Goal: Information Seeking & Learning: Understand process/instructions

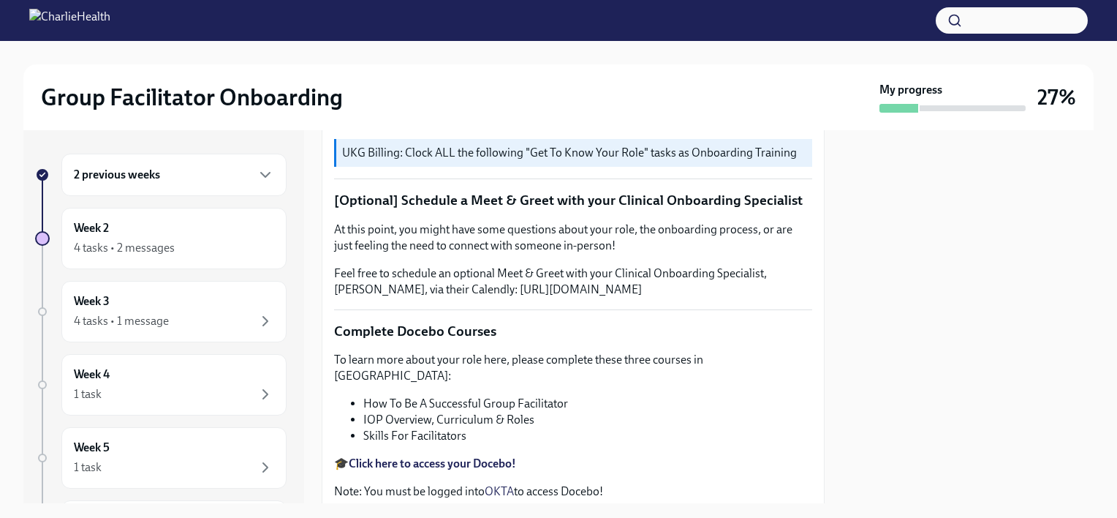
scroll to position [292, 0]
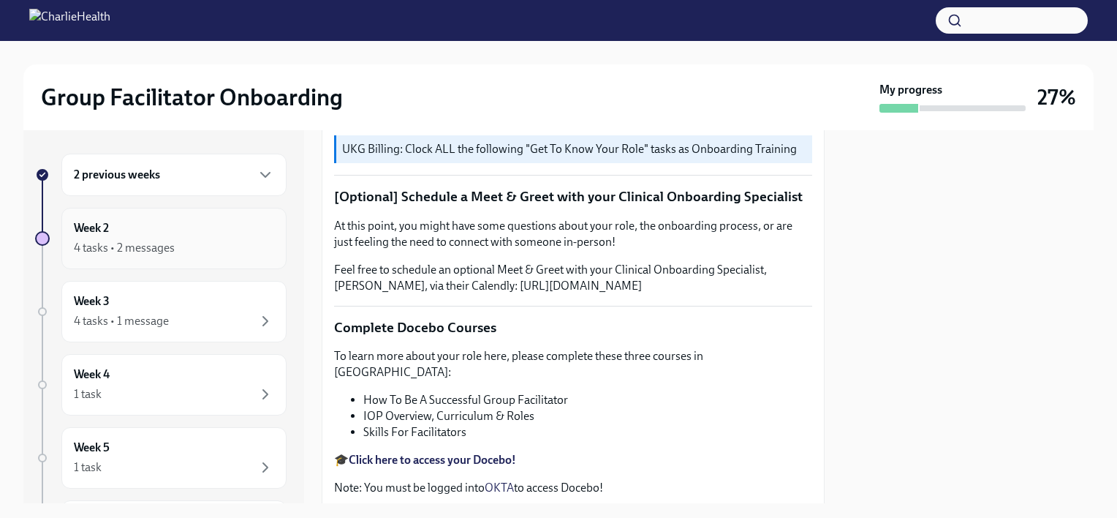
click at [189, 249] on div "4 tasks • 2 messages" at bounding box center [174, 248] width 200 height 18
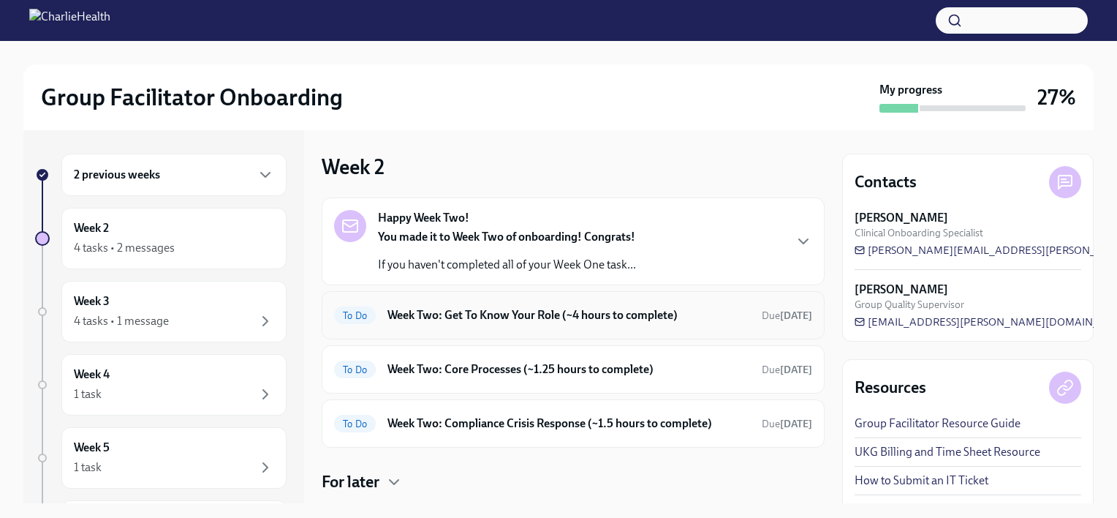
click at [598, 319] on h6 "Week Two: Get To Know Your Role (~4 hours to complete)" at bounding box center [568, 315] width 363 height 16
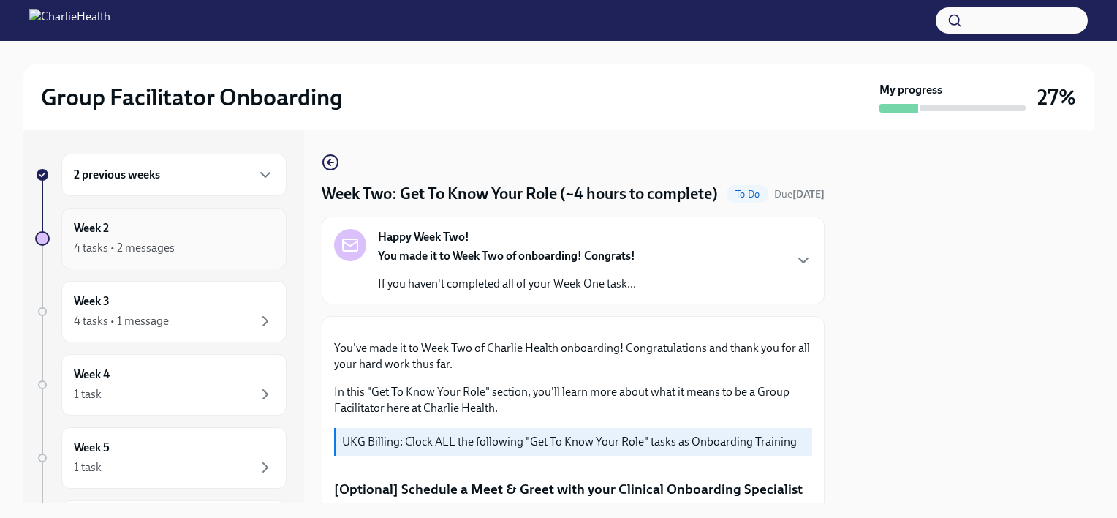
click at [173, 237] on div "Week 2 4 tasks • 2 messages" at bounding box center [174, 238] width 200 height 37
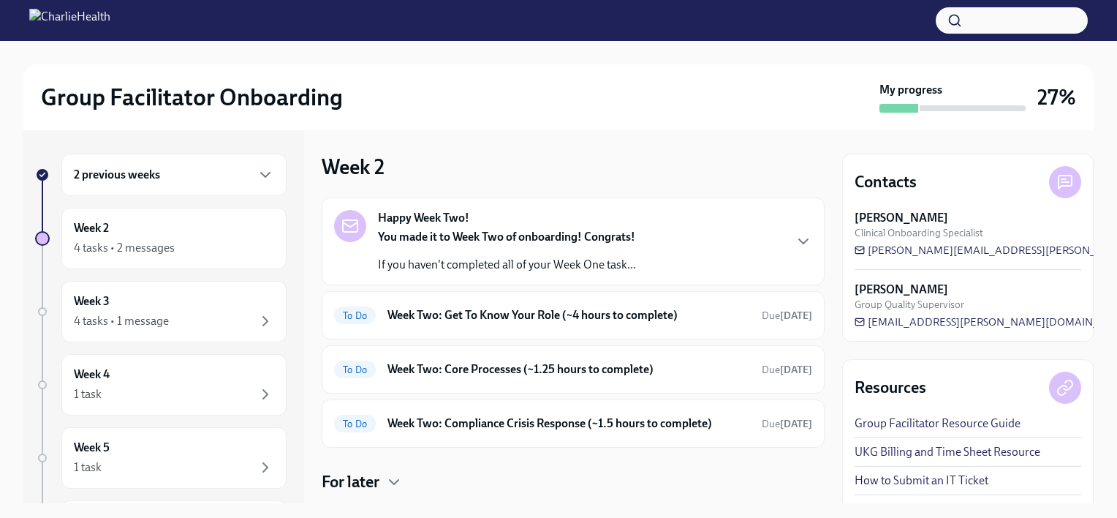
click at [190, 181] on div "2 previous weeks" at bounding box center [174, 175] width 200 height 18
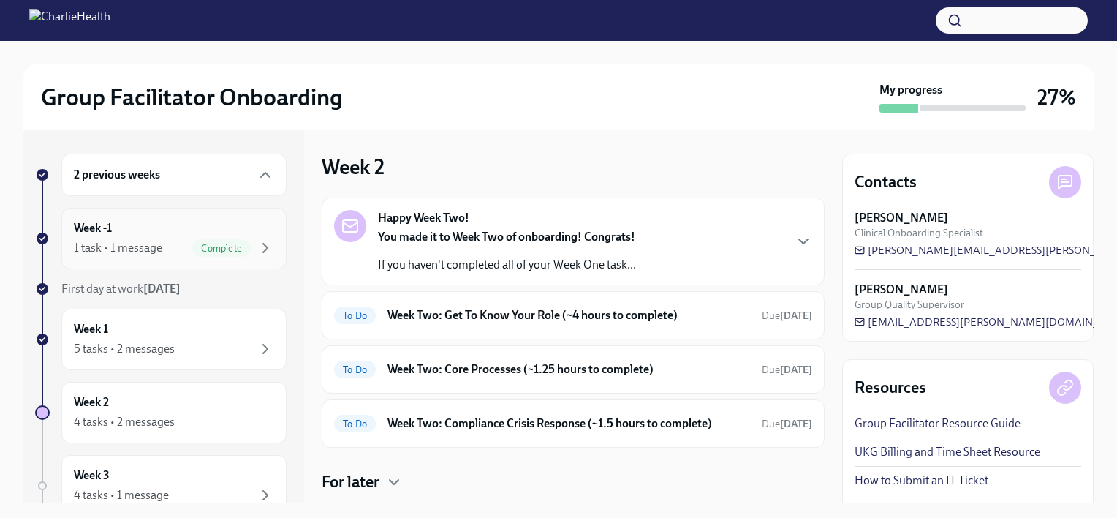
click at [164, 240] on div "1 task • 1 message Complete" at bounding box center [174, 248] width 200 height 18
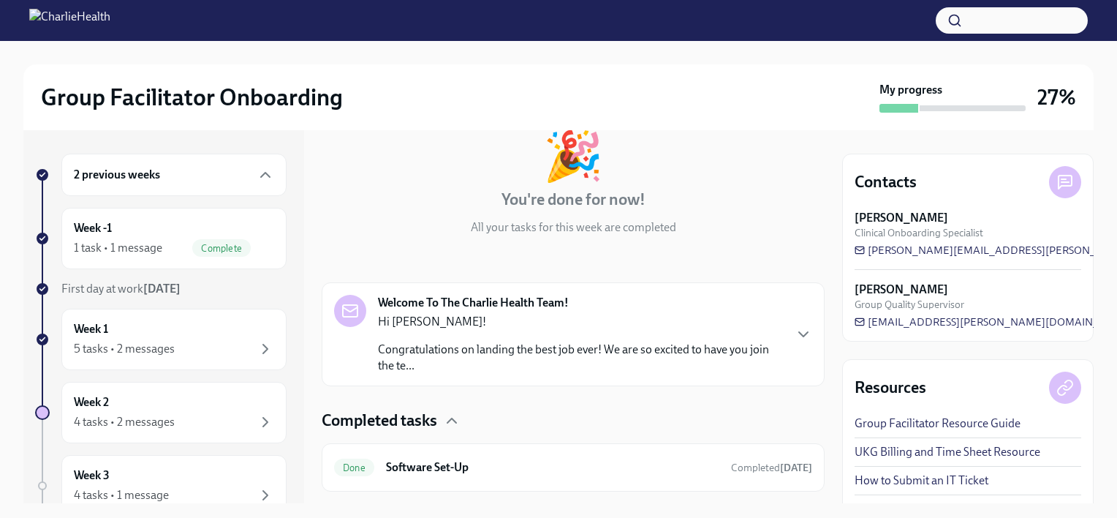
scroll to position [123, 0]
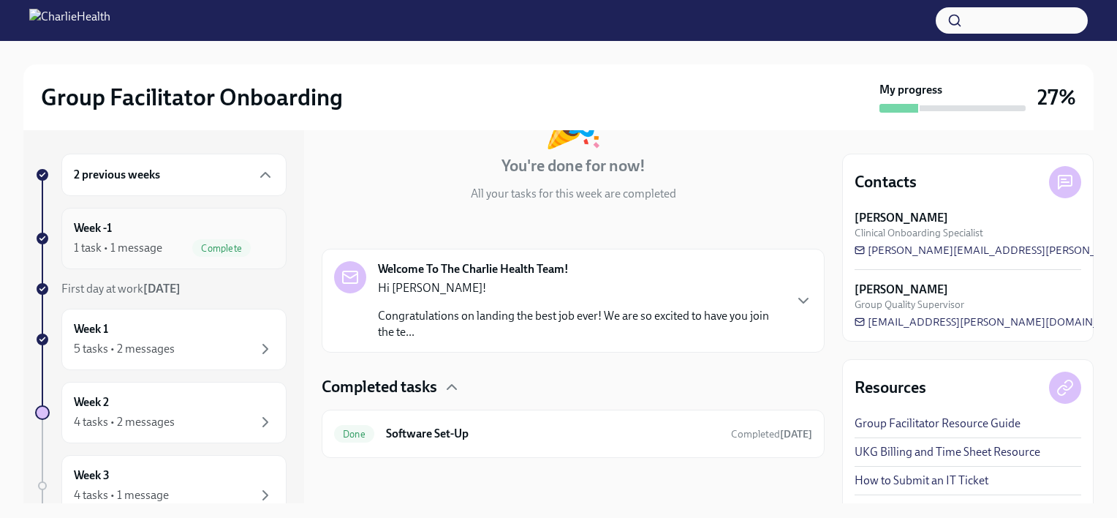
click at [257, 241] on icon "button" at bounding box center [266, 248] width 18 height 18
click at [147, 235] on div "Week -1 1 task • 1 message Complete" at bounding box center [174, 238] width 200 height 37
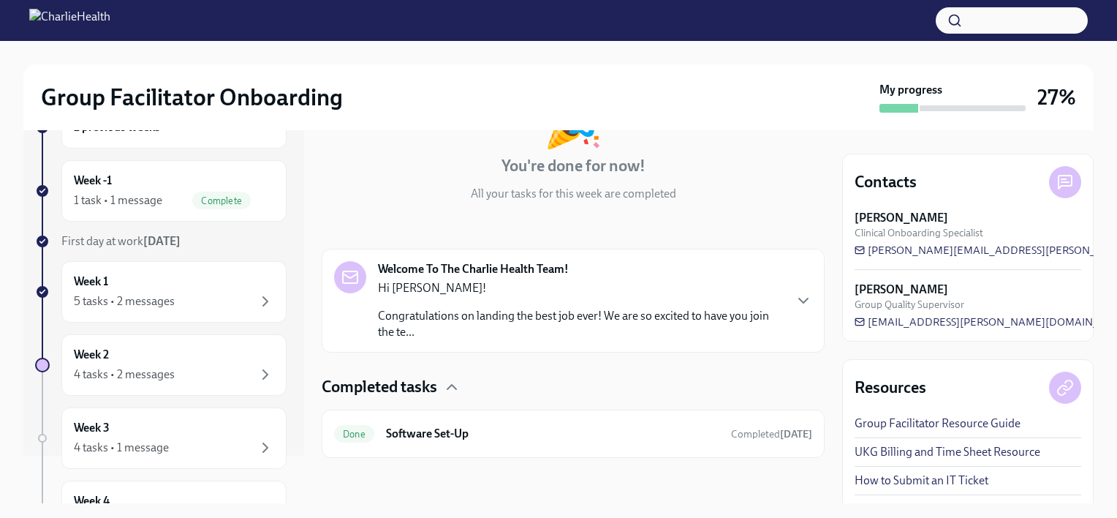
scroll to position [73, 0]
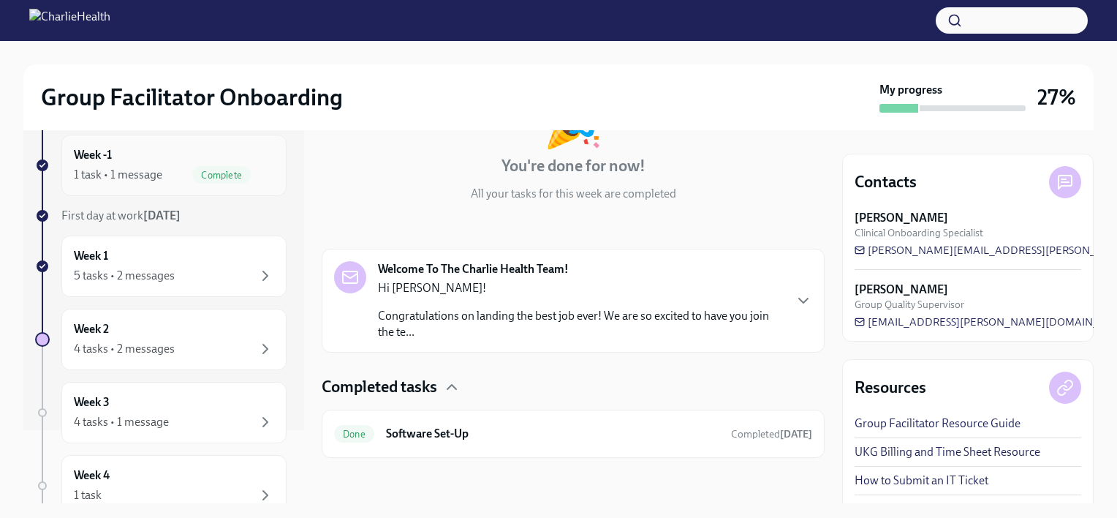
click at [153, 173] on div "1 task • 1 message" at bounding box center [118, 175] width 88 height 16
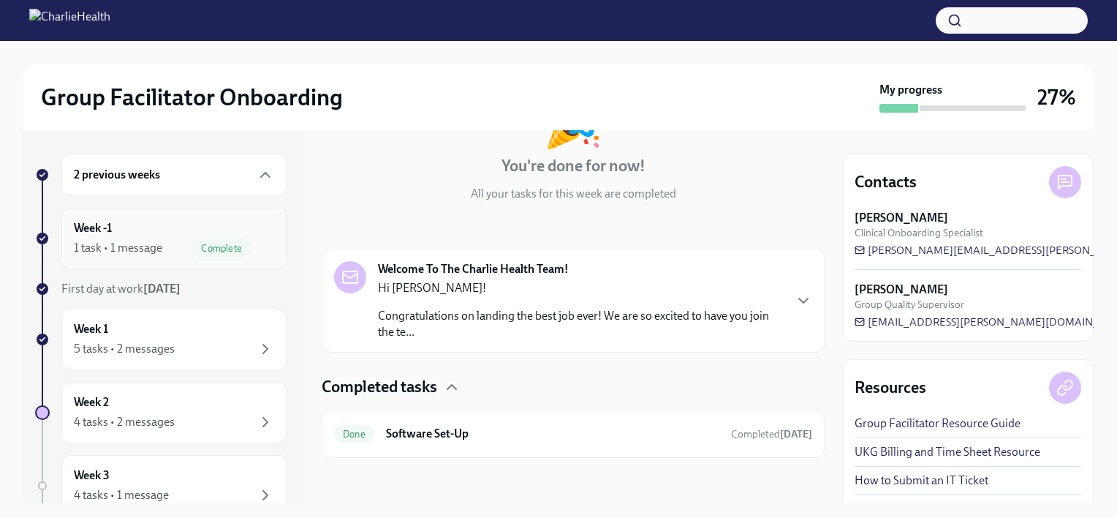
click at [131, 245] on div "1 task • 1 message" at bounding box center [118, 248] width 88 height 16
click at [460, 384] on icon "button" at bounding box center [452, 387] width 18 height 18
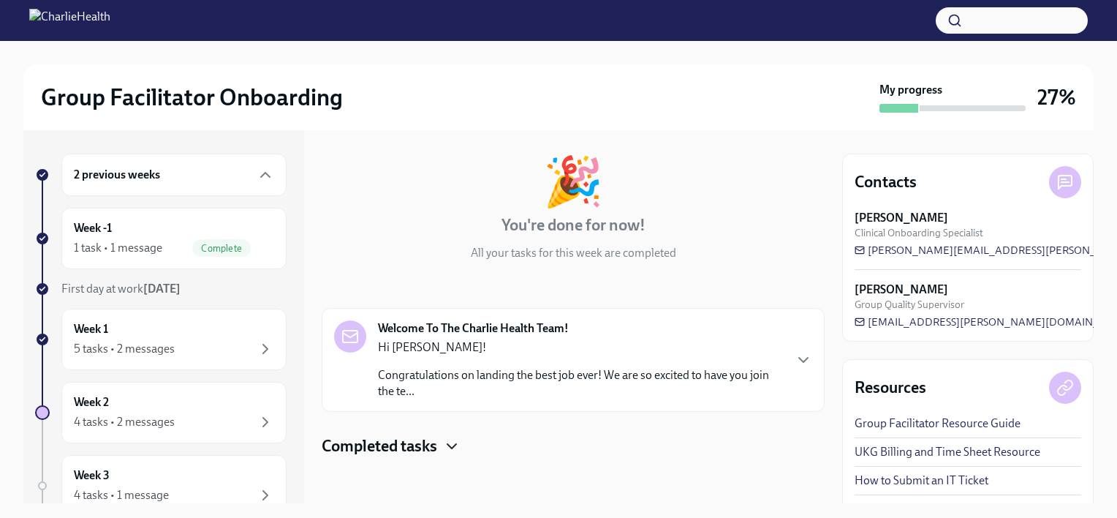
click at [447, 441] on icon "button" at bounding box center [452, 446] width 18 height 18
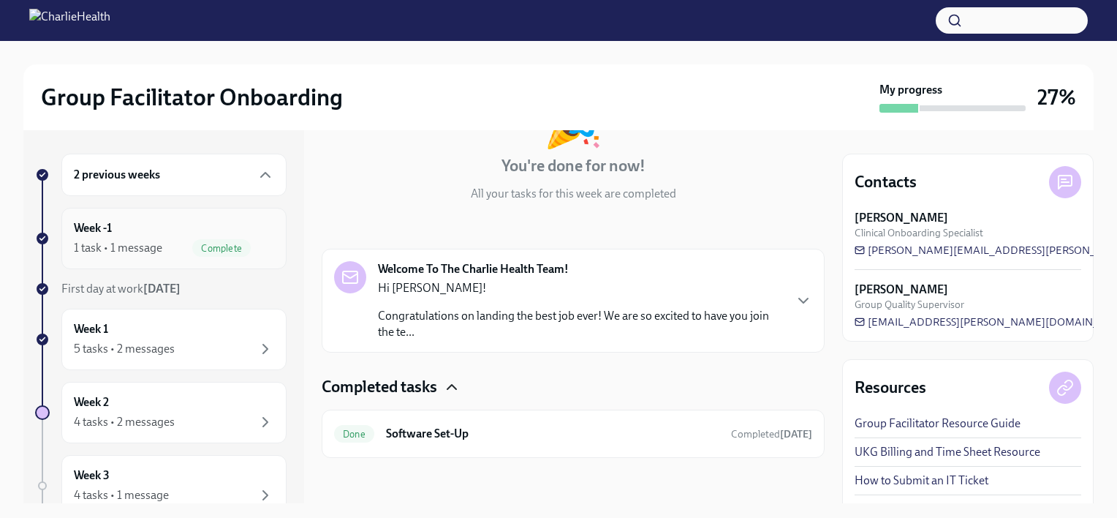
click at [126, 246] on div "1 task • 1 message" at bounding box center [118, 248] width 88 height 16
click at [150, 330] on div "Week 1 5 tasks • 2 messages" at bounding box center [174, 339] width 200 height 37
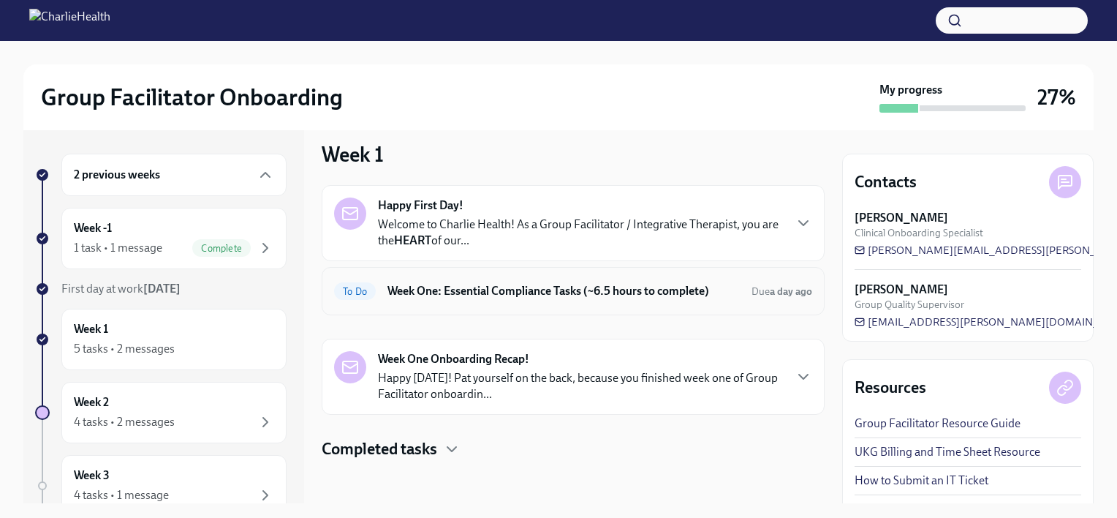
scroll to position [15, 0]
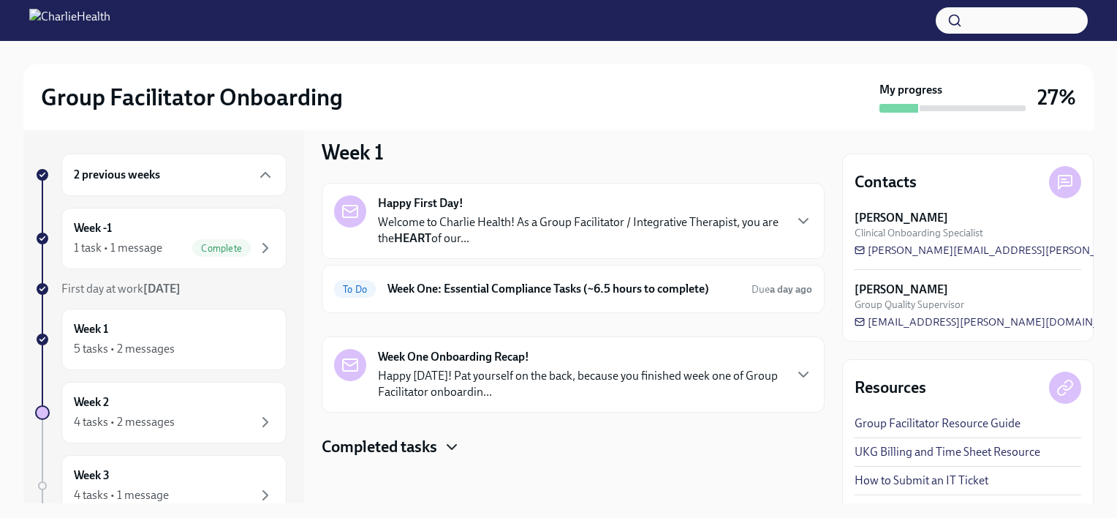
click at [450, 442] on icon "button" at bounding box center [452, 447] width 18 height 18
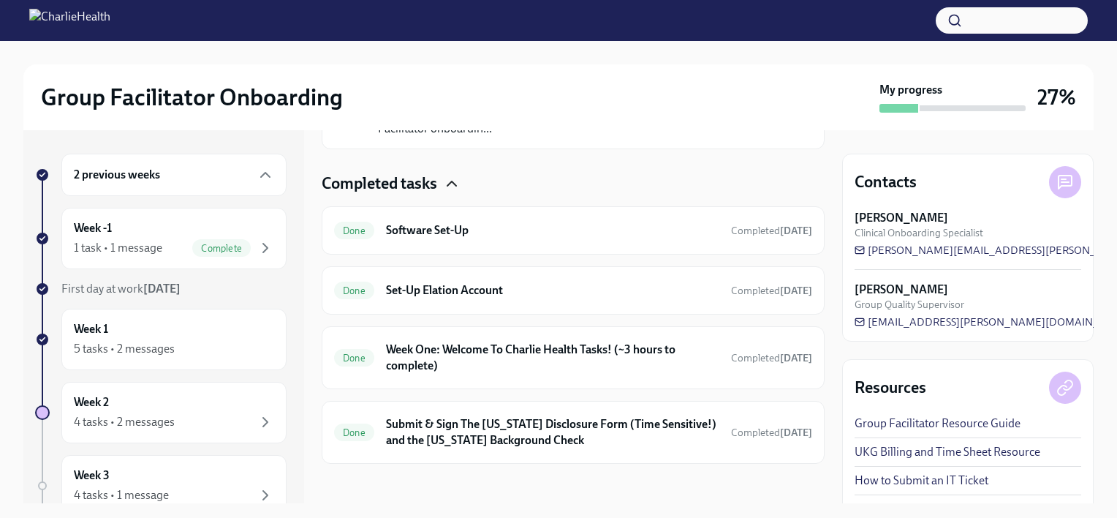
scroll to position [283, 0]
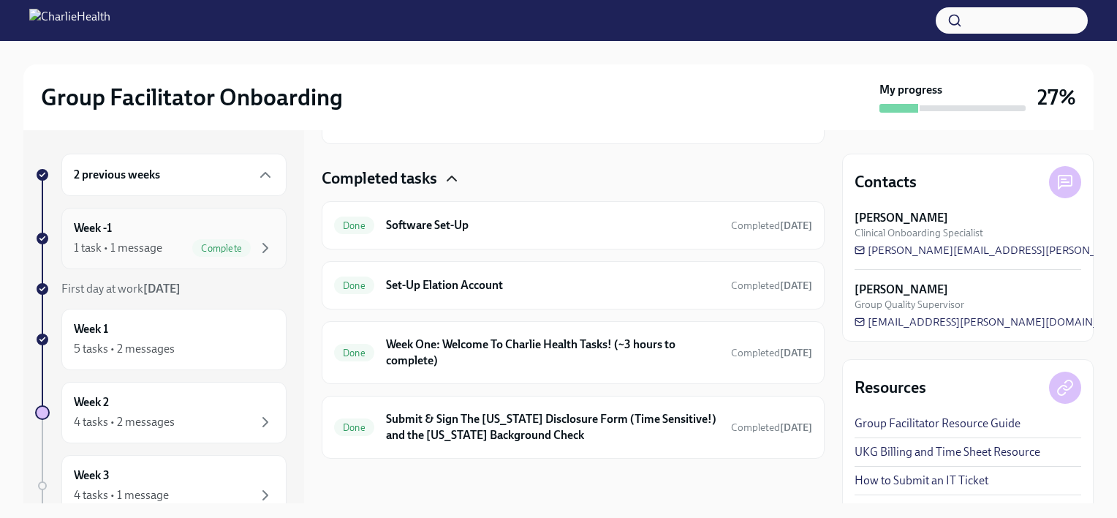
click at [149, 245] on div "1 task • 1 message" at bounding box center [118, 248] width 88 height 16
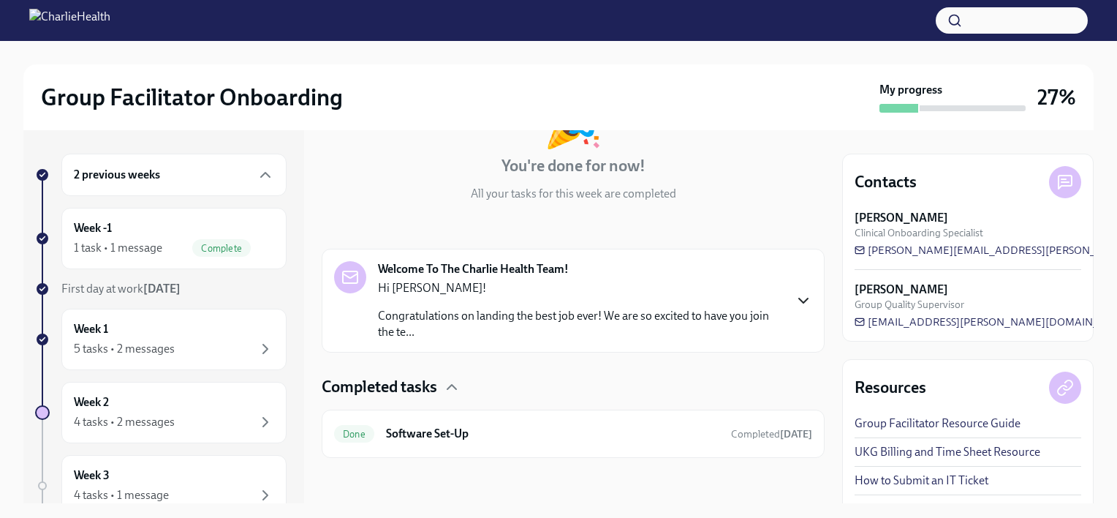
click at [799, 298] on icon "button" at bounding box center [803, 300] width 9 height 4
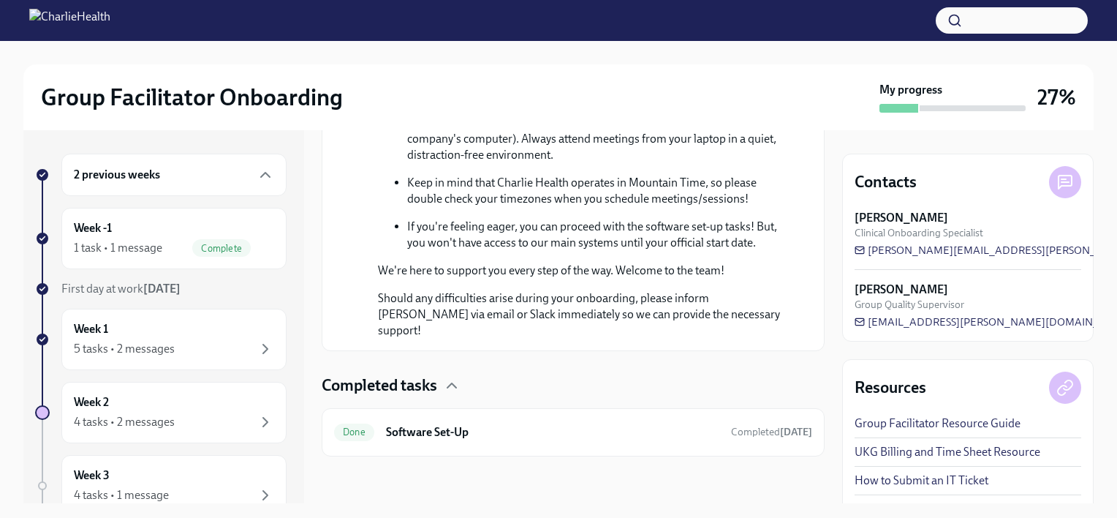
scroll to position [909, 0]
click at [157, 326] on div "Week 1 5 tasks • 2 messages" at bounding box center [174, 339] width 200 height 37
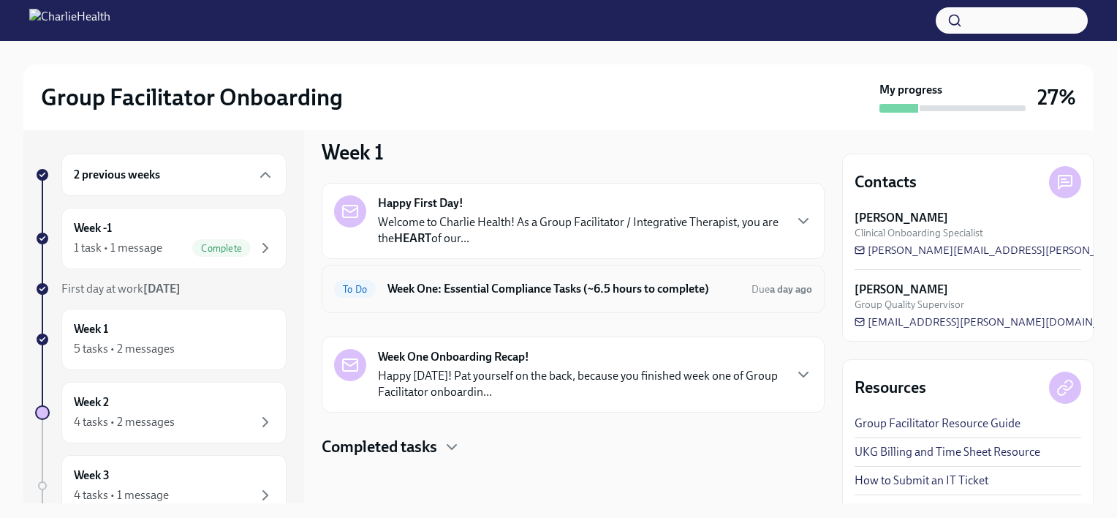
click at [719, 282] on h6 "Week One: Essential Compliance Tasks (~6.5 hours to complete)" at bounding box center [563, 289] width 352 height 16
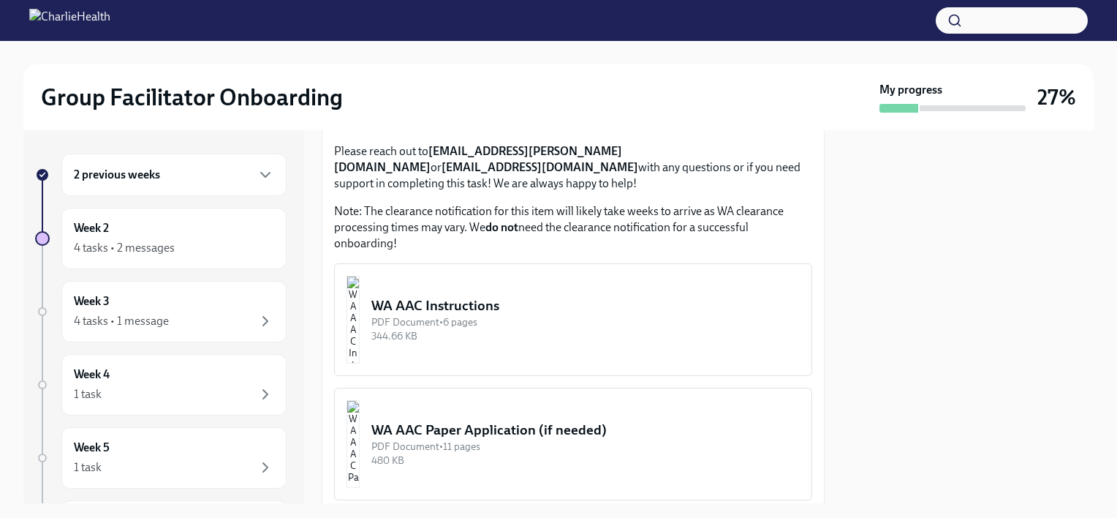
scroll to position [1243, 0]
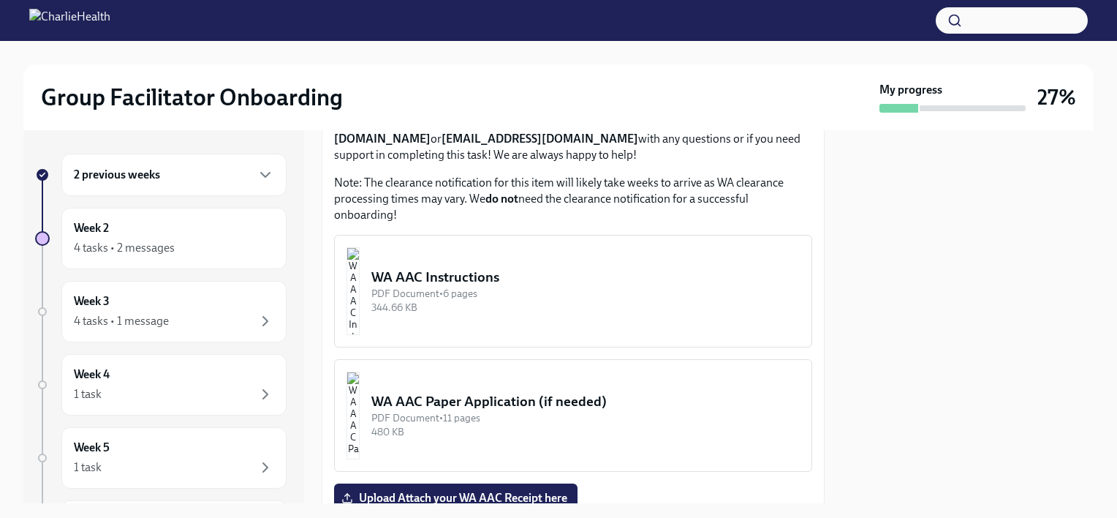
click at [522, 287] on div "PDF Document • 6 pages" at bounding box center [585, 294] width 428 height 14
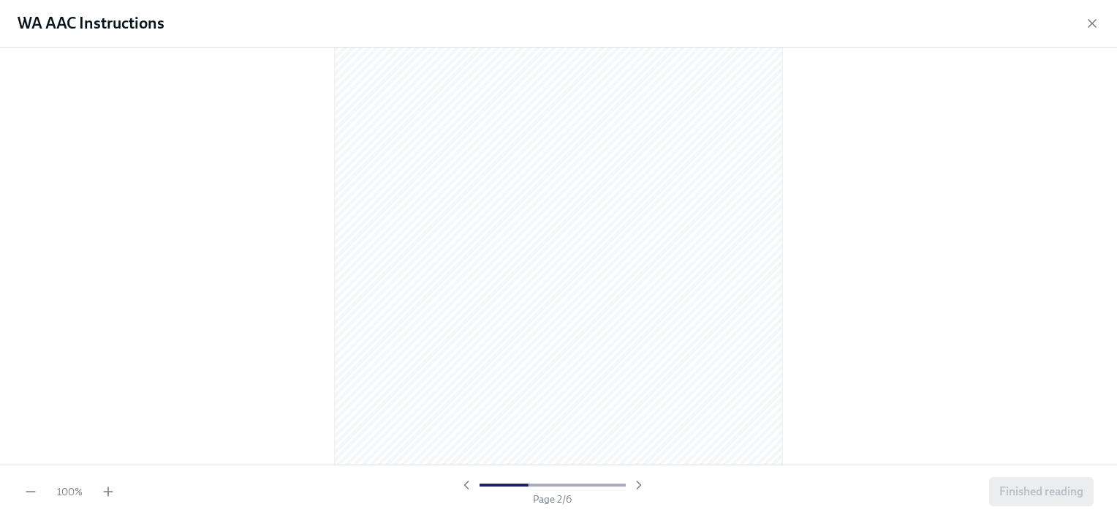
scroll to position [658, 0]
